Goal: Task Accomplishment & Management: Use online tool/utility

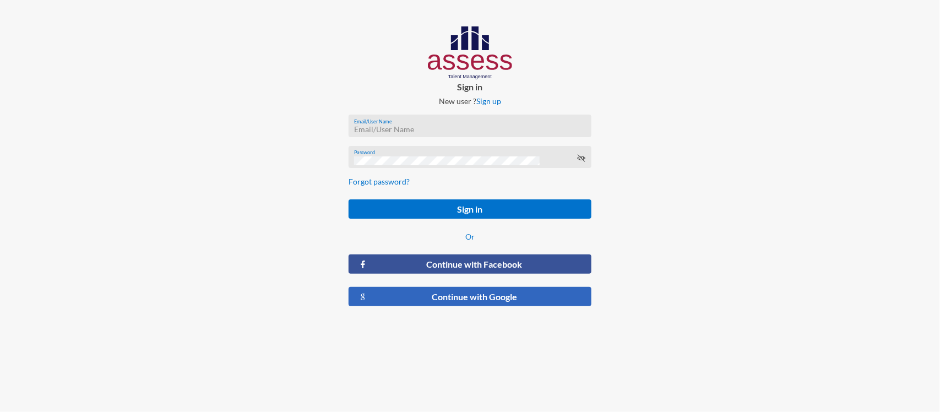
type input "RW2197"
click at [477, 296] on button "Continue with Google" at bounding box center [469, 296] width 243 height 19
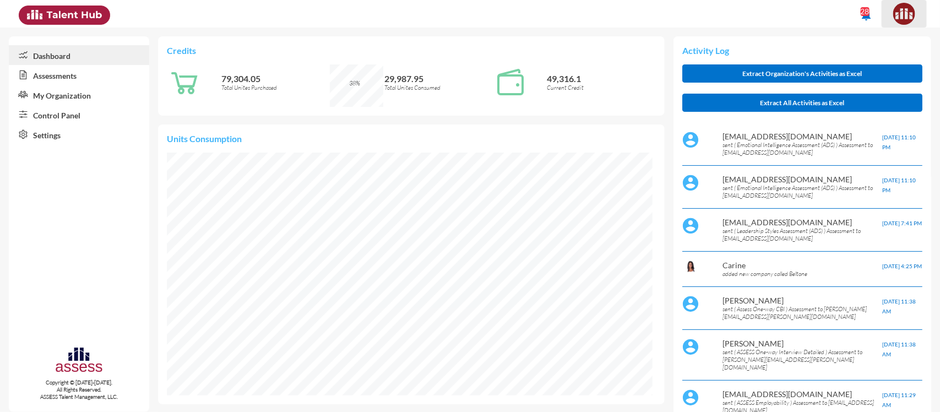
click at [912, 20] on img at bounding box center [904, 14] width 22 height 22
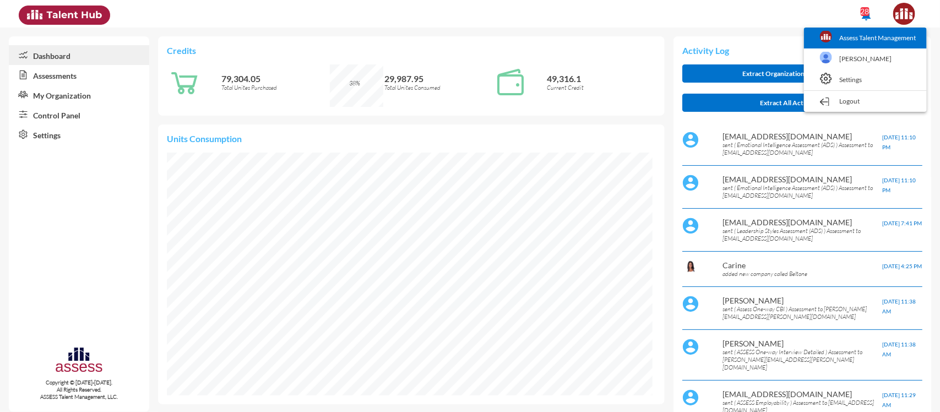
click at [841, 46] on link "Assess Talent Management" at bounding box center [865, 38] width 112 height 21
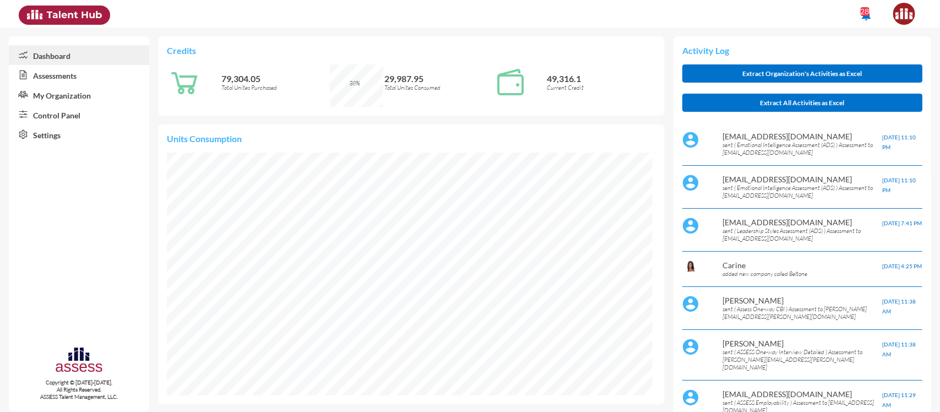
click at [64, 111] on link "Control Panel" at bounding box center [79, 115] width 140 height 20
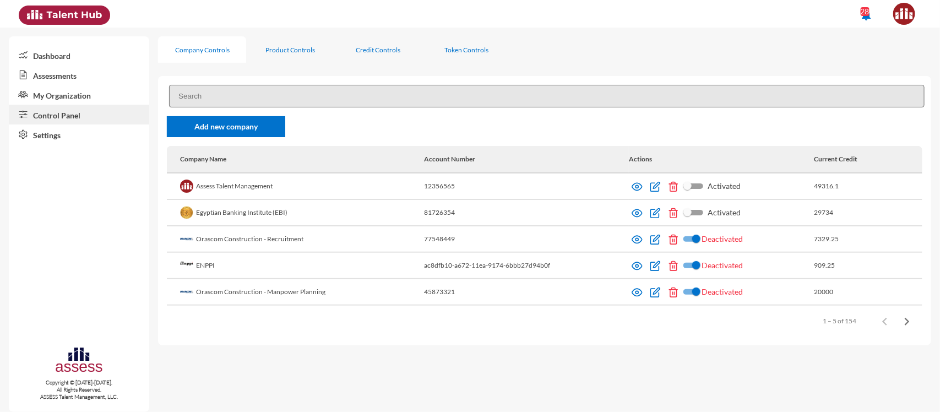
click at [219, 95] on input at bounding box center [546, 96] width 755 height 23
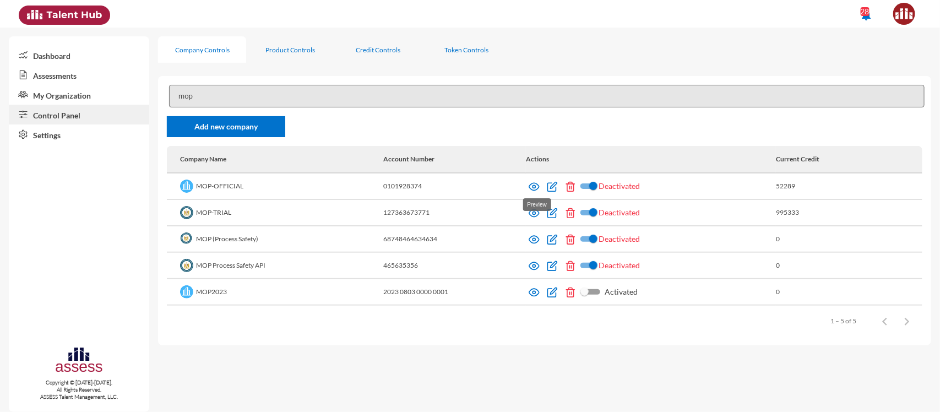
click at [532, 183] on img at bounding box center [533, 186] width 11 height 11
click at [533, 238] on img at bounding box center [533, 239] width 11 height 11
click at [534, 270] on img at bounding box center [533, 265] width 11 height 11
click at [538, 293] on img at bounding box center [533, 292] width 11 height 11
drag, startPoint x: 219, startPoint y: 91, endPoint x: 46, endPoint y: 111, distance: 174.5
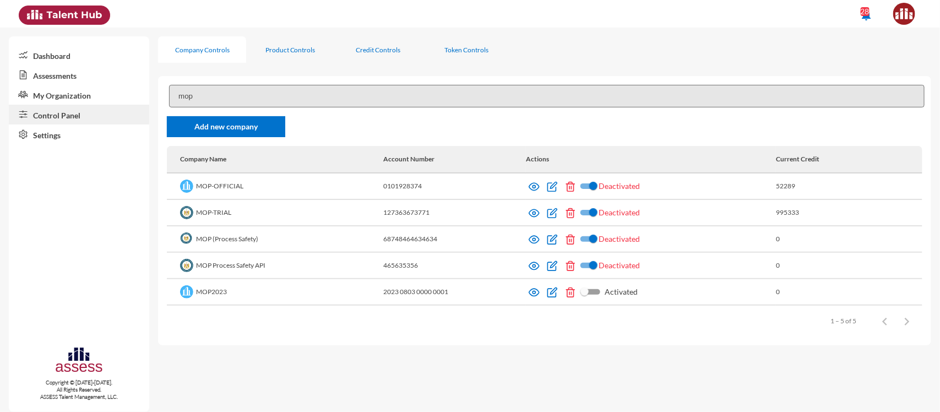
click at [46, 111] on mat-sidenav-container "Dashboard Assessments My Organization Control Panel Settings Copyright © 2015-2…" at bounding box center [470, 220] width 940 height 384
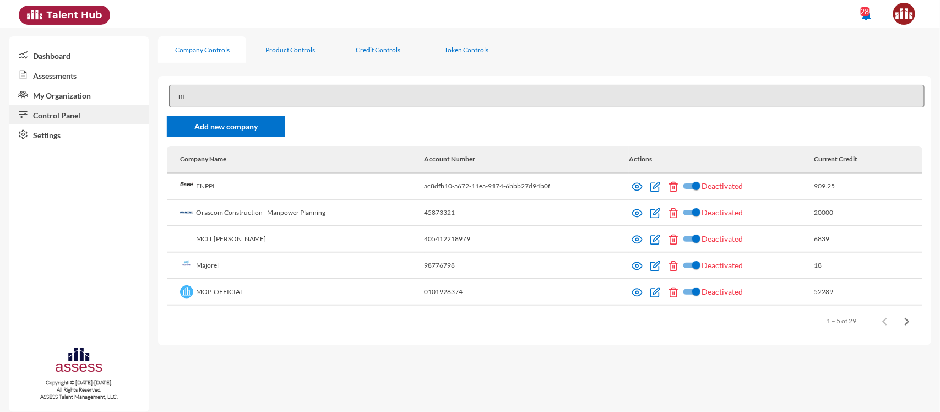
type input "n"
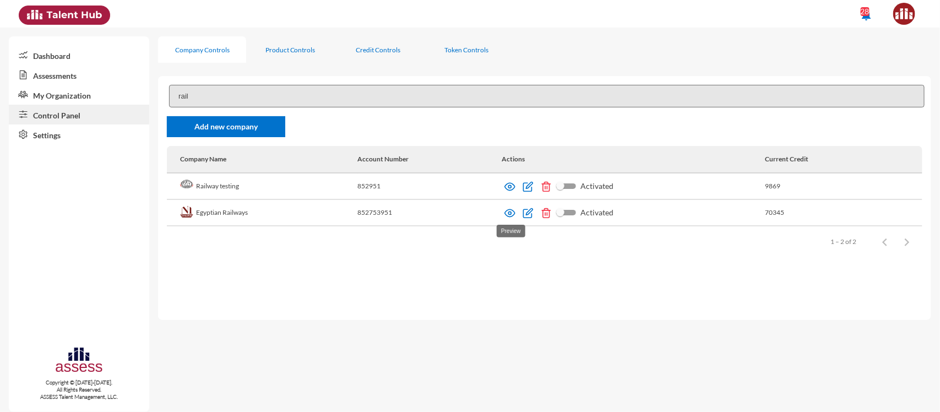
type input "rail"
click at [508, 211] on img at bounding box center [509, 213] width 11 height 11
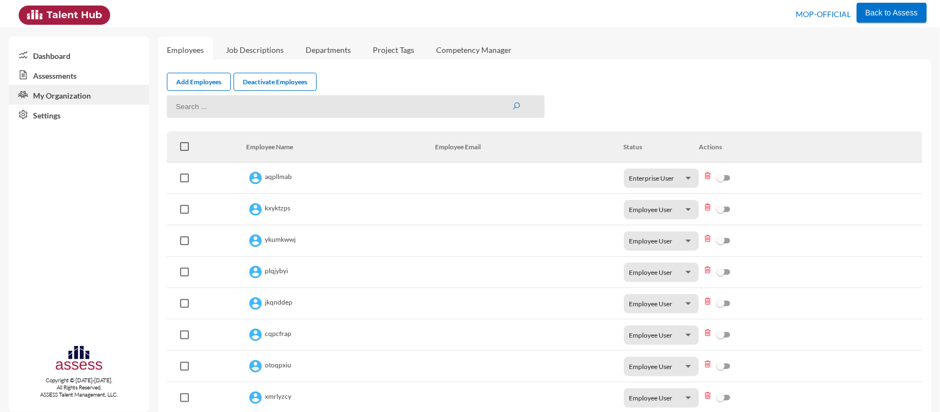
click at [103, 68] on link "Assessments" at bounding box center [79, 75] width 140 height 20
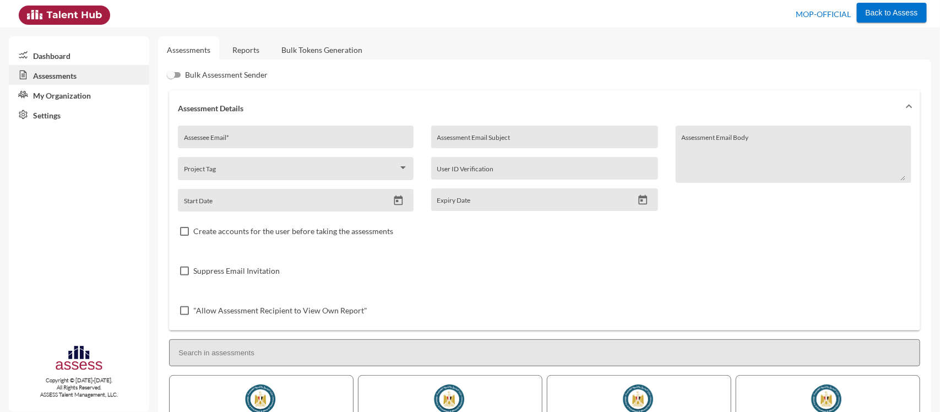
click at [250, 56] on link "Reports" at bounding box center [245, 49] width 45 height 27
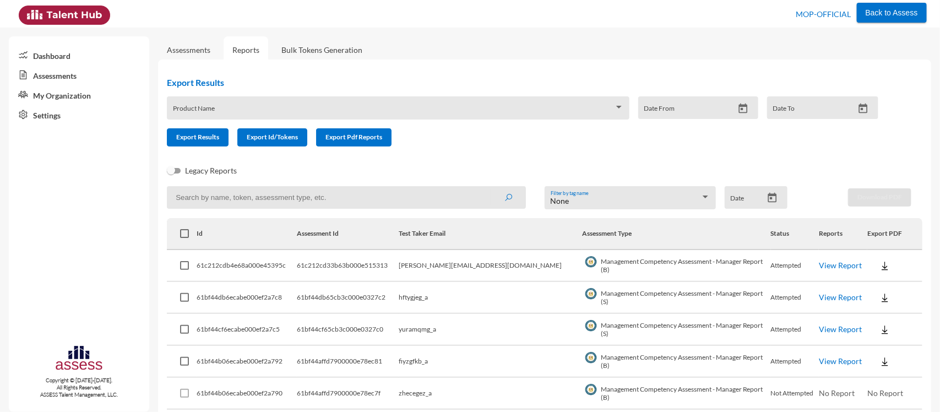
click at [272, 117] on div "Product Name" at bounding box center [398, 110] width 451 height 17
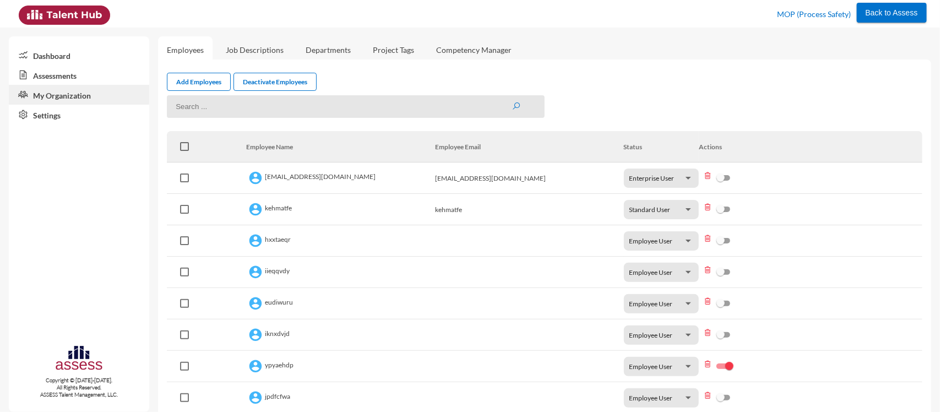
click at [69, 75] on link "Assessments" at bounding box center [79, 75] width 140 height 20
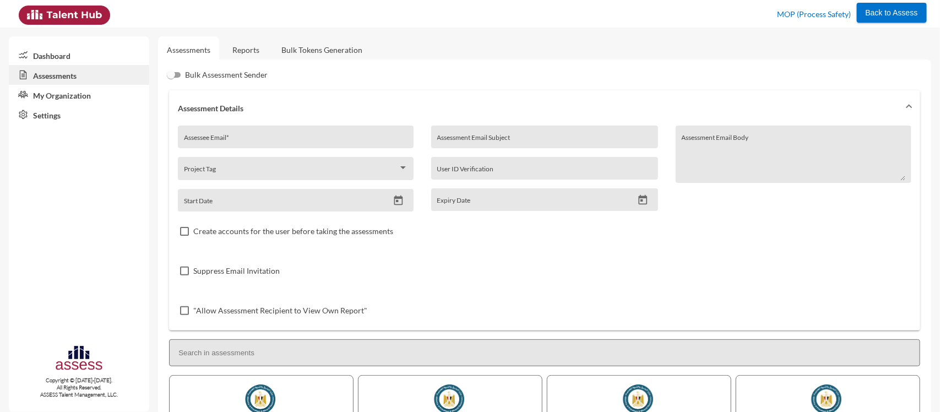
click at [252, 47] on link "Reports" at bounding box center [245, 49] width 45 height 27
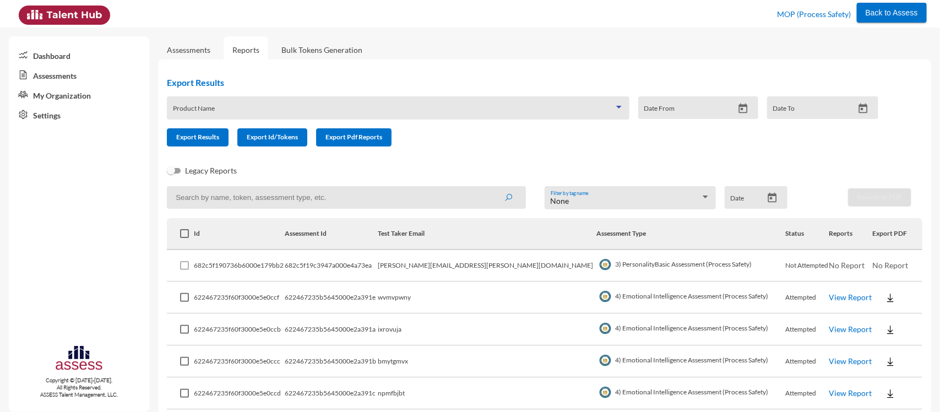
click at [329, 113] on span at bounding box center [393, 111] width 441 height 9
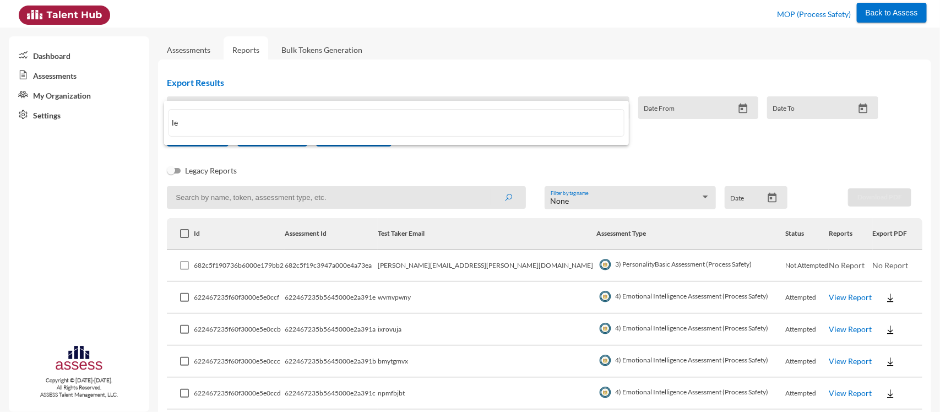
type input "l"
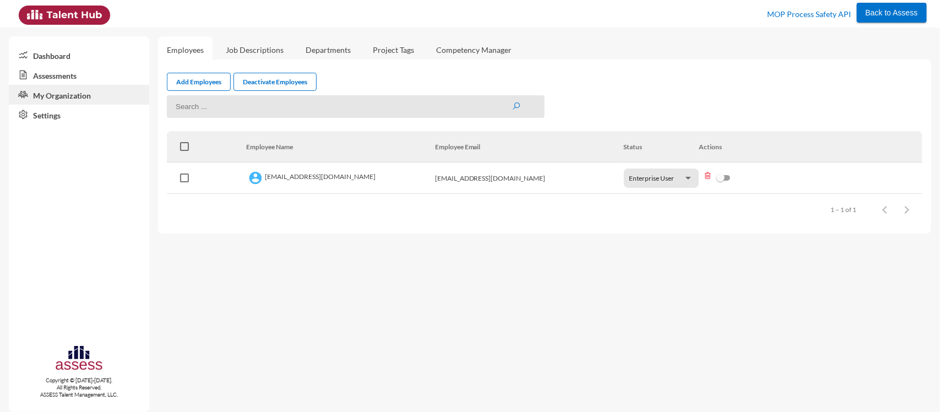
click at [59, 75] on link "Assessments" at bounding box center [79, 75] width 140 height 20
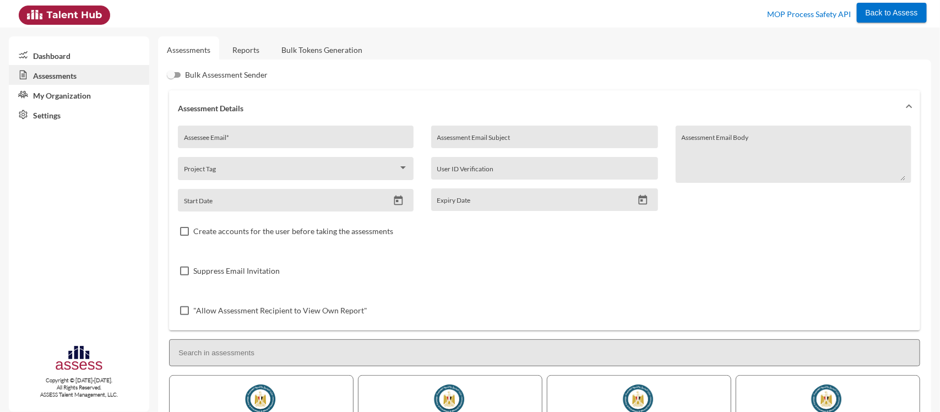
click at [241, 50] on link "Reports" at bounding box center [245, 49] width 45 height 27
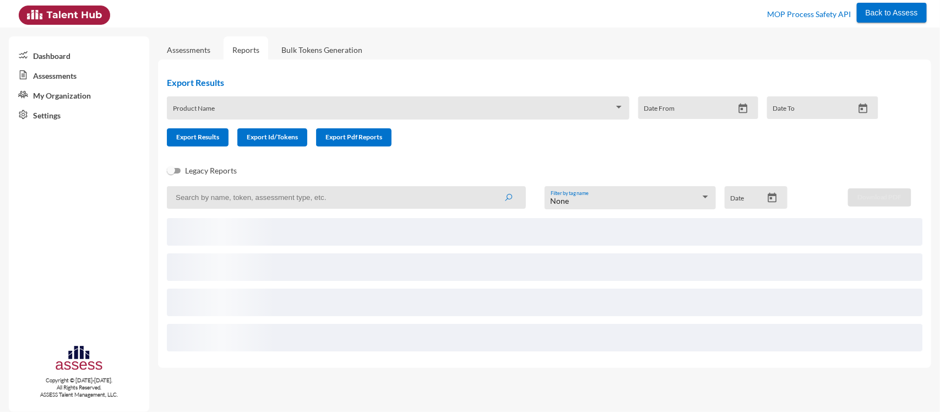
click at [288, 108] on span at bounding box center [393, 111] width 441 height 9
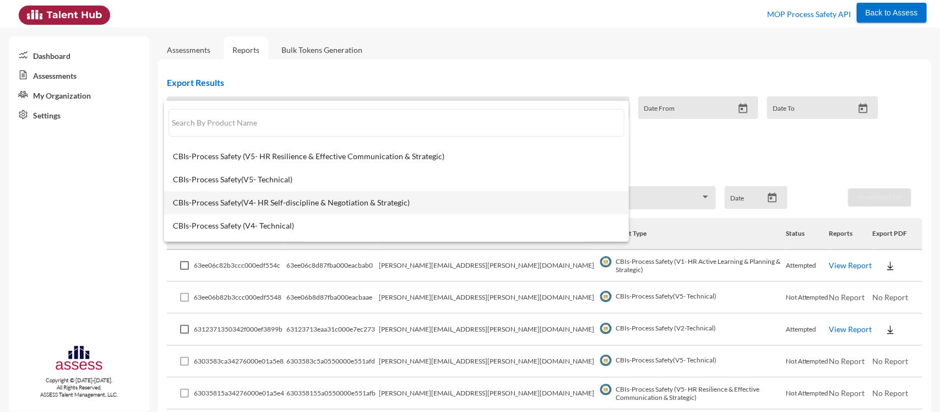
scroll to position [134, 0]
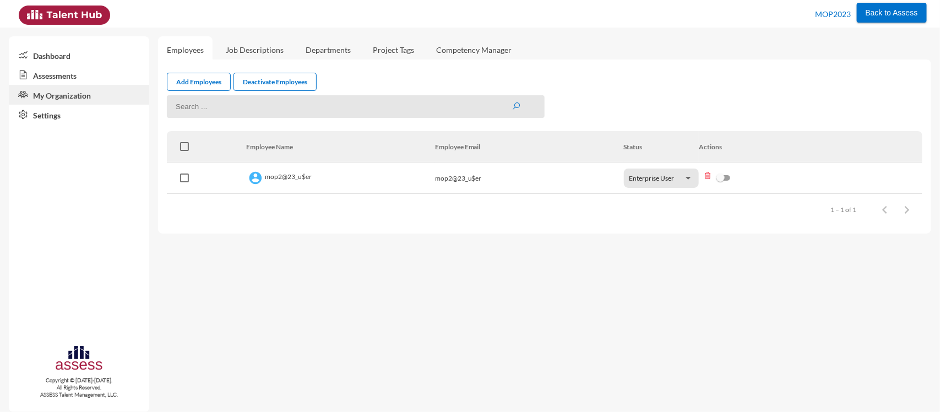
click at [70, 70] on link "Assessments" at bounding box center [79, 75] width 140 height 20
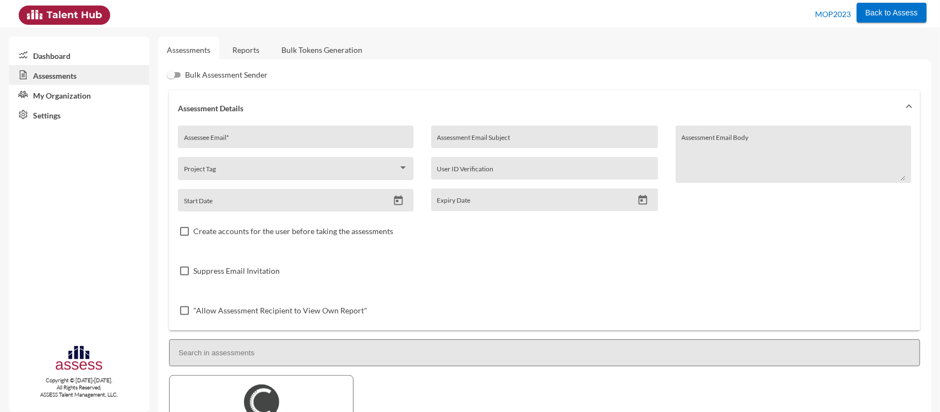
click at [258, 45] on link "Reports" at bounding box center [245, 49] width 45 height 27
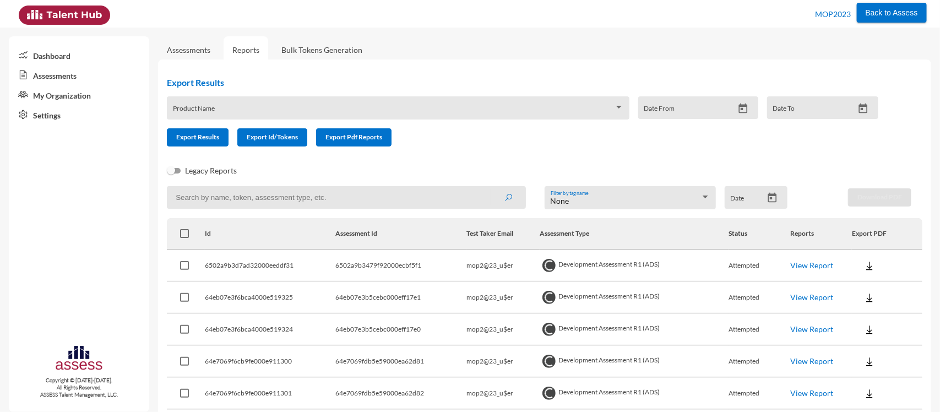
click at [337, 103] on div "Product Name" at bounding box center [398, 110] width 451 height 17
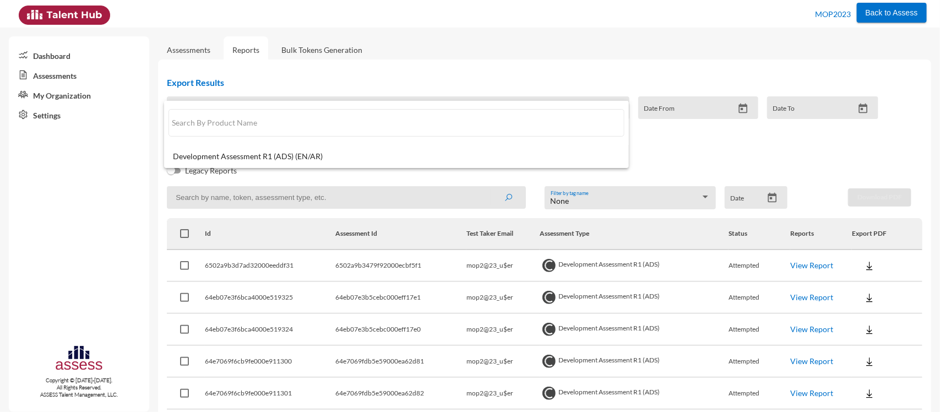
click at [394, 65] on div at bounding box center [470, 206] width 940 height 412
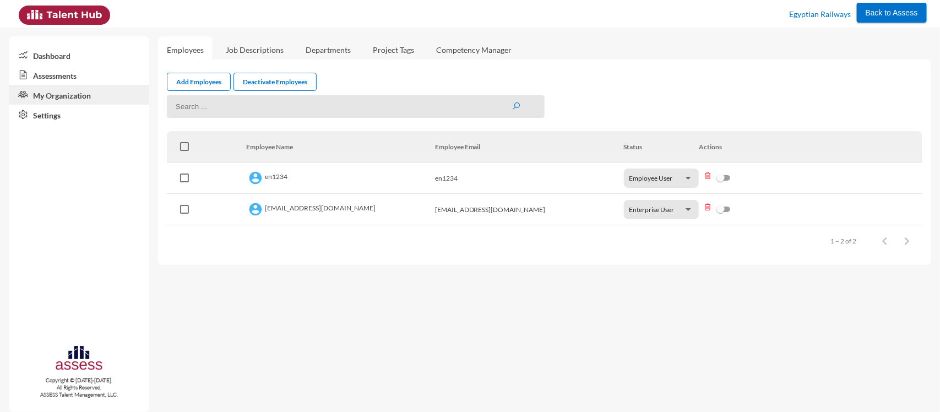
click at [102, 69] on link "Assessments" at bounding box center [79, 75] width 140 height 20
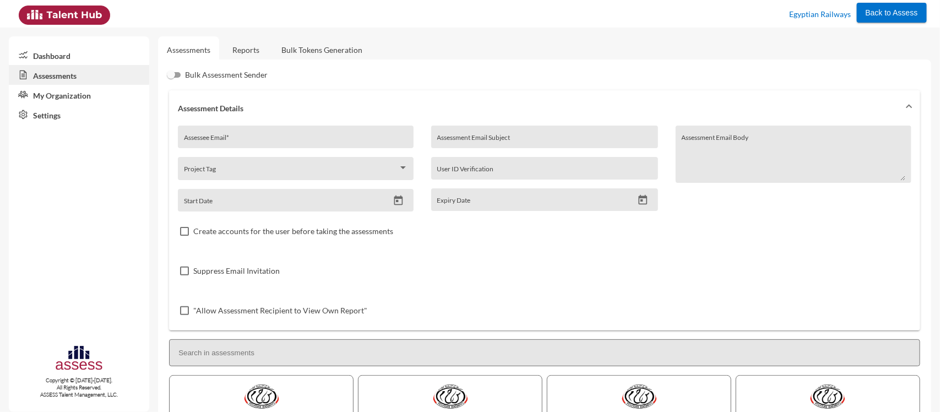
click at [248, 53] on link "Reports" at bounding box center [245, 49] width 45 height 27
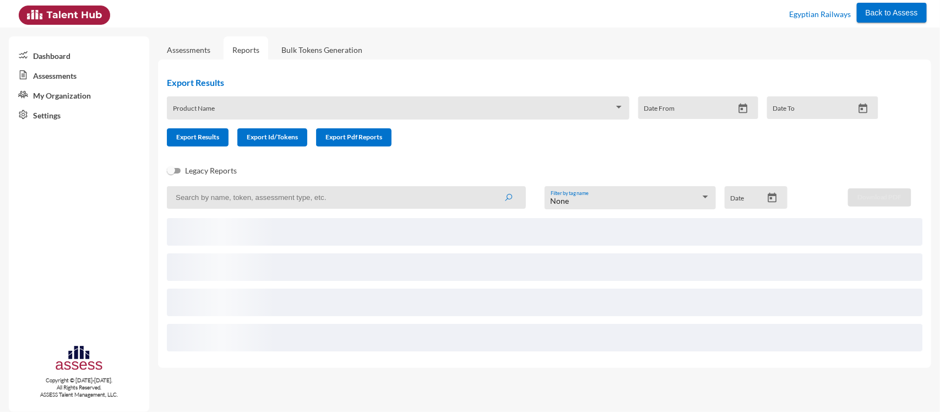
click at [315, 118] on div "Product Name" at bounding box center [398, 110] width 451 height 17
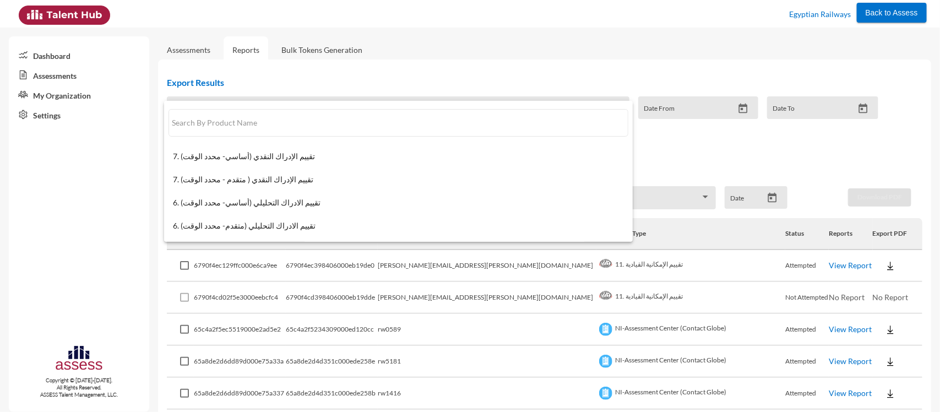
click at [408, 24] on div at bounding box center [470, 206] width 940 height 412
